Goal: Transaction & Acquisition: Purchase product/service

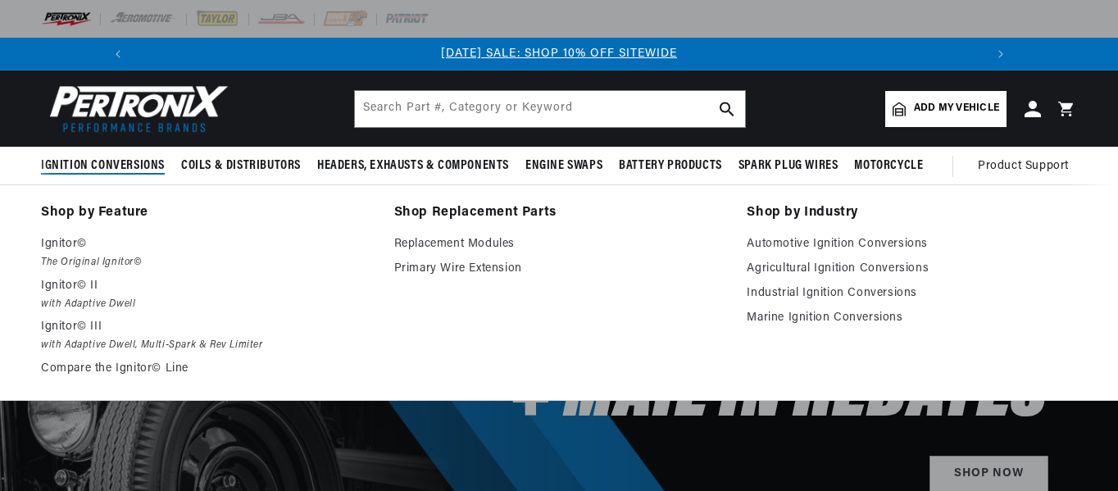
click at [117, 163] on span "Ignition Conversions" at bounding box center [103, 165] width 124 height 17
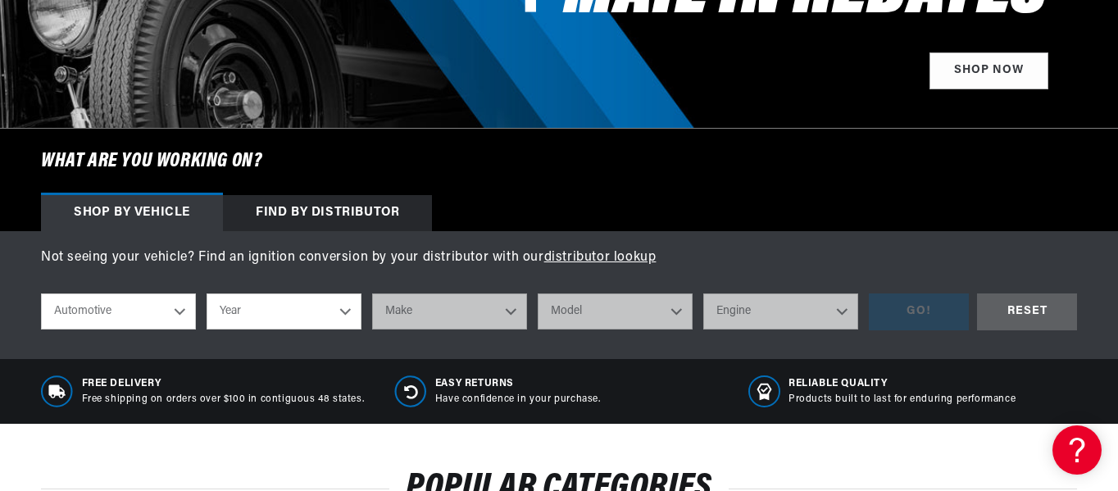
scroll to position [410, 0]
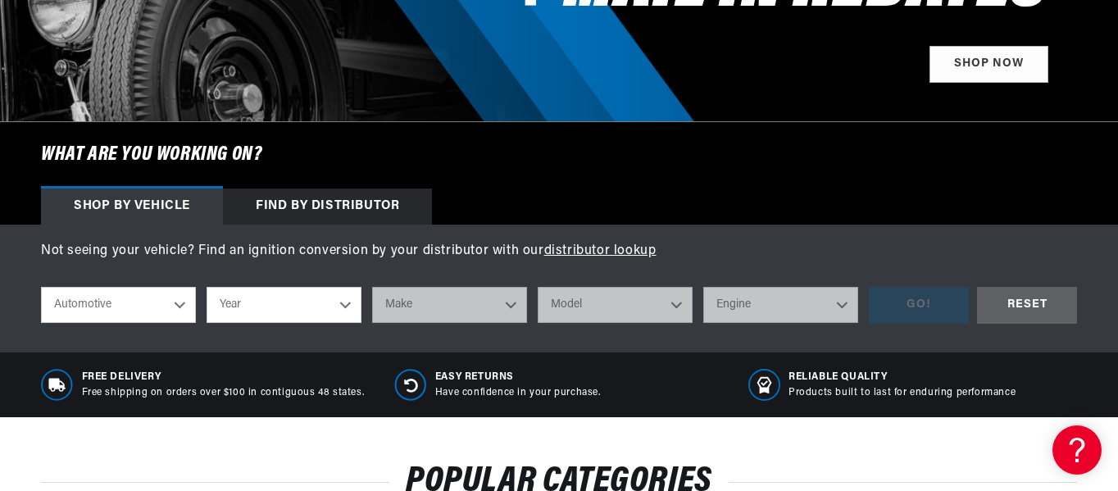
click at [337, 306] on select "Year [DATE] 2021 2020 2019 2018 2017 2016 2015 2014 2013 2012 2011 2010 2009 20…" at bounding box center [284, 305] width 155 height 36
select select "1969"
click at [207, 287] on select "Year [DATE] 2021 2020 2019 2018 2017 2016 2015 2014 2013 2012 2011 2010 2009 20…" at bounding box center [284, 305] width 155 height 36
select select "1969"
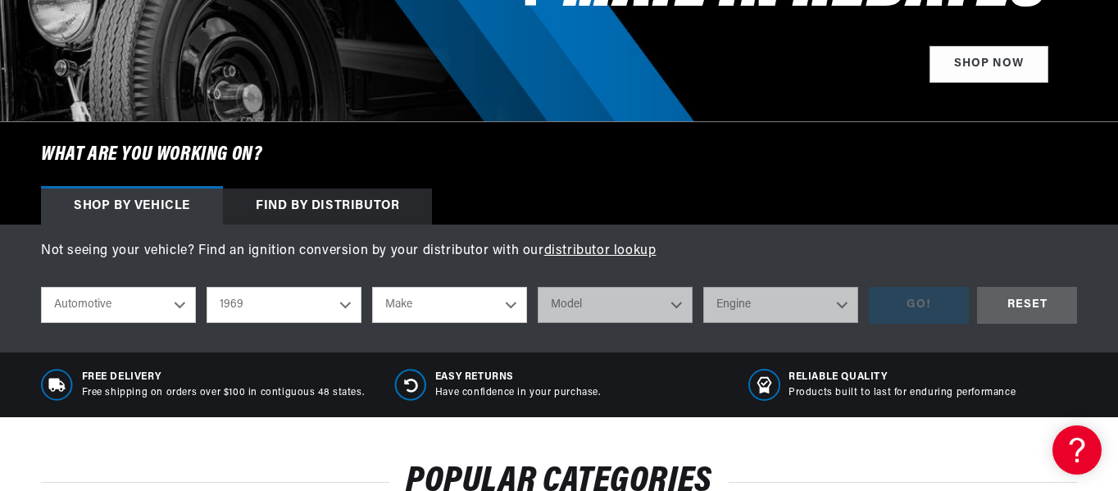
click at [519, 303] on select "Make Alfa Romeo American Motors Aston [PERSON_NAME][GEOGRAPHIC_DATA] [PERSON_NA…" at bounding box center [449, 305] width 155 height 36
select select "[GEOGRAPHIC_DATA]"
click at [372, 287] on select "Make Alfa Romeo American Motors Aston [PERSON_NAME][GEOGRAPHIC_DATA] [PERSON_NA…" at bounding box center [449, 305] width 155 height 36
select select "[GEOGRAPHIC_DATA]"
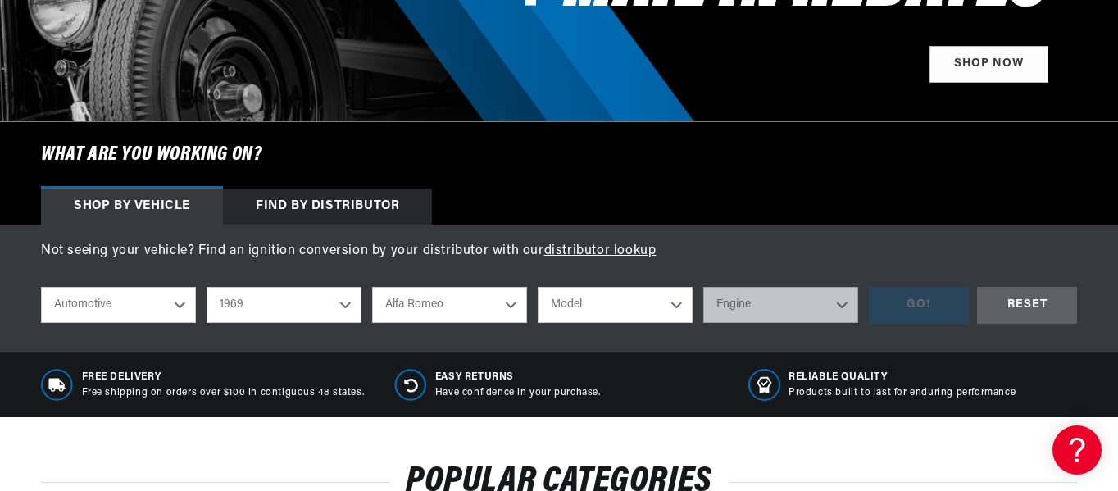
click at [681, 307] on select "Model Barracuda [GEOGRAPHIC_DATA] Fury Fury I Fury II Fury III GTX Road Runner …" at bounding box center [615, 305] width 155 height 36
select select "Road-Runner"
click at [538, 287] on select "Model Barracuda [GEOGRAPHIC_DATA] Fury Fury I Fury II Fury III GTX Road Runner …" at bounding box center [615, 305] width 155 height 36
select select "Road-Runner"
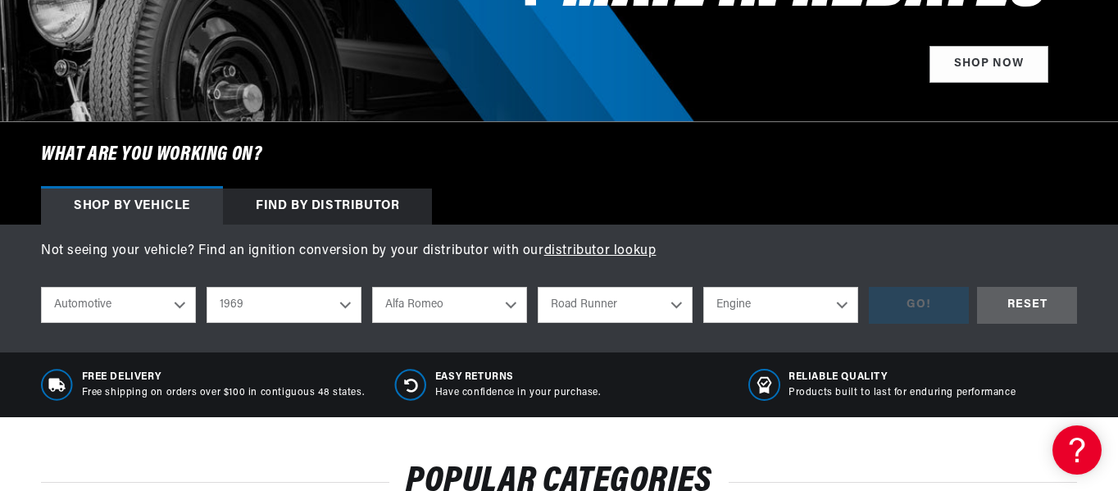
click at [834, 302] on select "Engine 383cid / 6.3L 426cid / 7.0L 440cid / 7.2L" at bounding box center [780, 305] width 155 height 36
select select "383cid-6.3L"
click at [703, 287] on select "Engine 383cid / 6.3L 426cid / 7.0L 440cid / 7.2L" at bounding box center [780, 305] width 155 height 36
select select "383cid-6.3L"
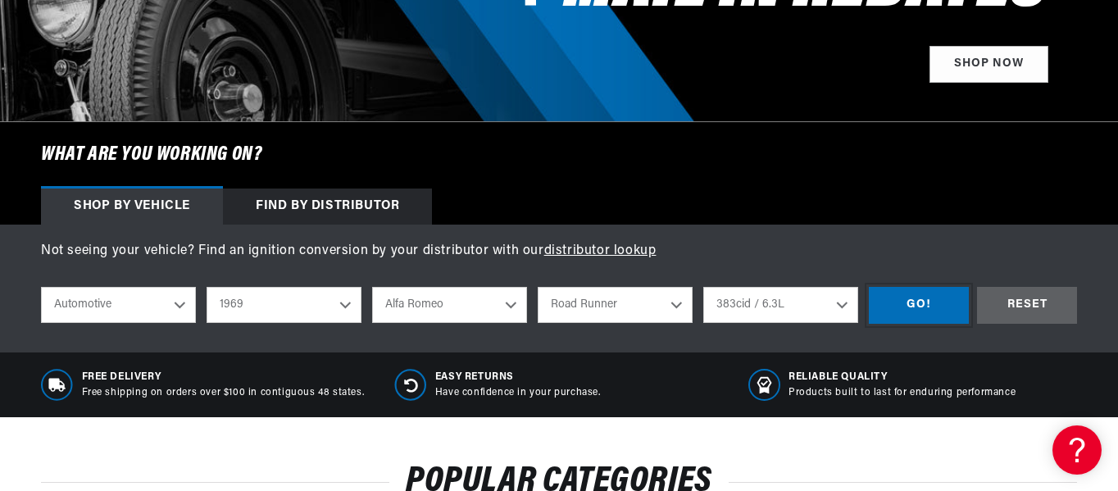
click at [936, 306] on div "GO!" at bounding box center [919, 305] width 100 height 37
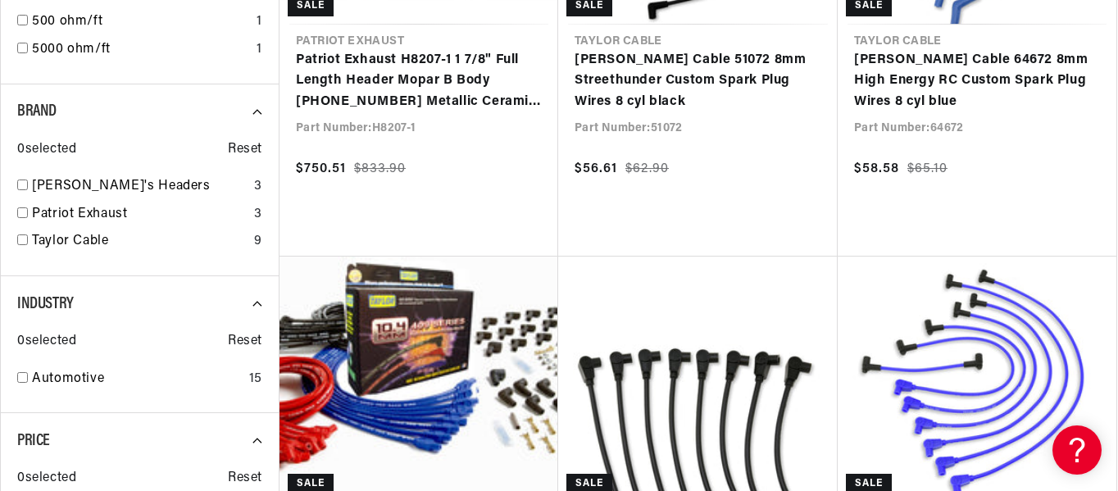
scroll to position [1503, 0]
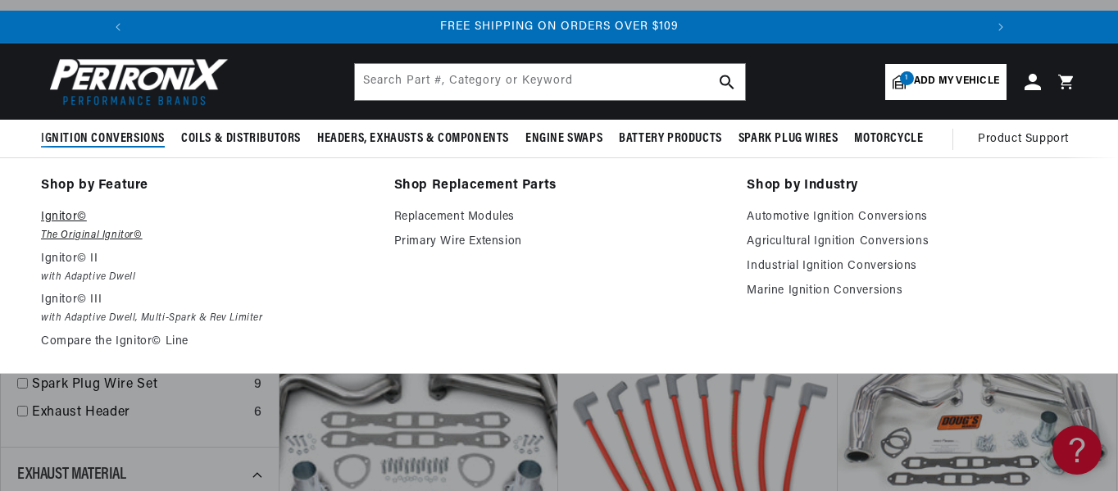
click at [57, 216] on p "Ignitor©" at bounding box center [206, 217] width 330 height 20
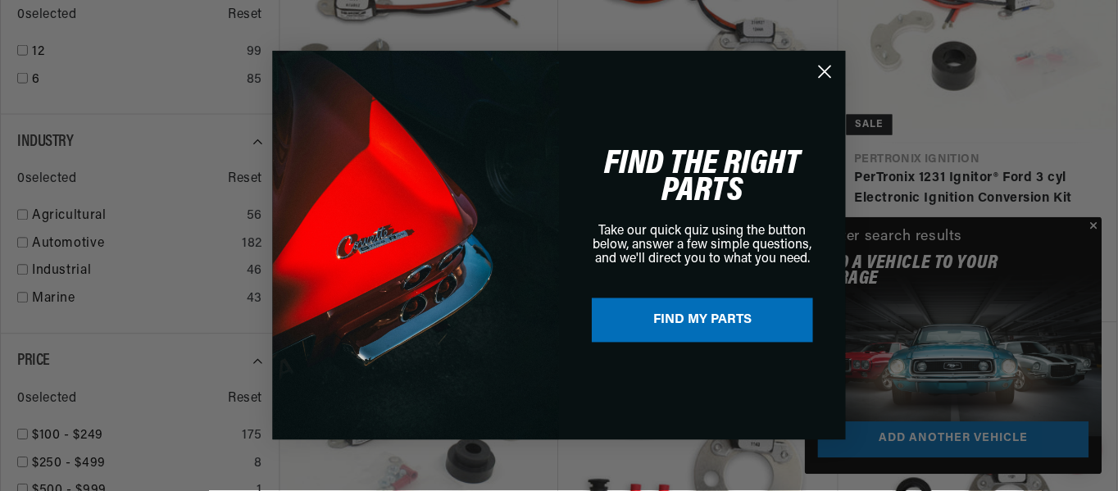
scroll to position [0, 876]
click at [830, 66] on icon "Close dialog" at bounding box center [826, 71] width 11 height 11
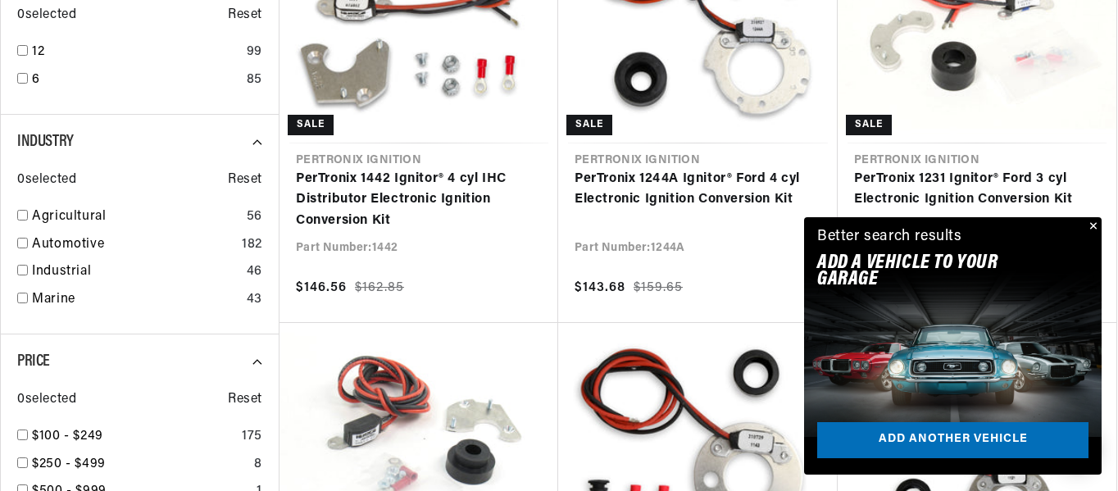
click at [1092, 225] on button "Close" at bounding box center [1092, 227] width 20 height 20
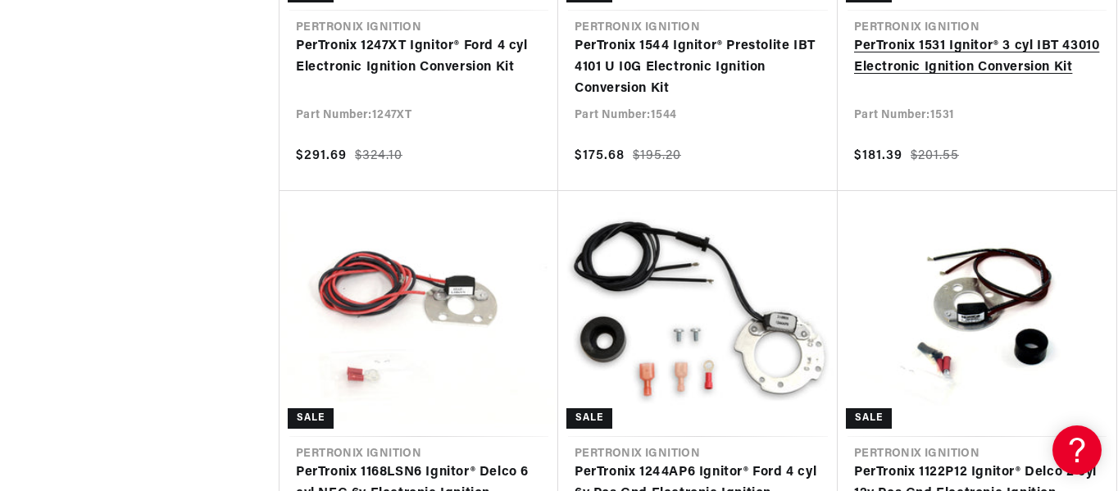
scroll to position [0, 0]
